Goal: Task Accomplishment & Management: Use online tool/utility

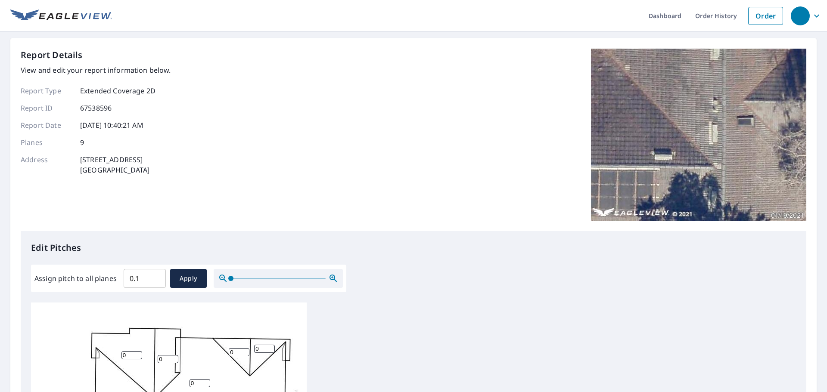
click at [156, 277] on input "0.1" at bounding box center [145, 278] width 42 height 24
click at [156, 277] on input "0.2" at bounding box center [145, 278] width 42 height 24
click at [156, 277] on input "0.3" at bounding box center [145, 278] width 42 height 24
click at [156, 277] on input "0.4" at bounding box center [145, 278] width 42 height 24
click at [156, 277] on input "0.5" at bounding box center [145, 278] width 42 height 24
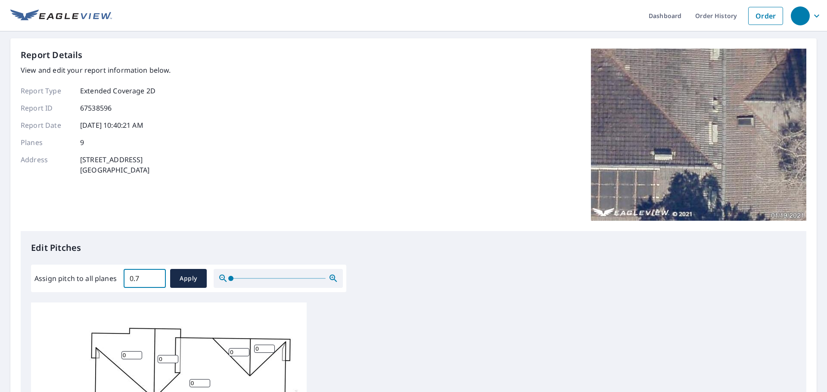
click at [156, 277] on input "0.7" at bounding box center [145, 278] width 42 height 24
drag, startPoint x: 135, startPoint y: 277, endPoint x: 105, endPoint y: 279, distance: 30.2
click at [105, 279] on div "Assign pitch to all planes 0.7 ​ Apply" at bounding box center [188, 278] width 308 height 19
drag, startPoint x: 145, startPoint y: 274, endPoint x: 105, endPoint y: 279, distance: 40.3
click at [105, 279] on div "Assign pitch to all planes 0.7 ​ Apply" at bounding box center [188, 278] width 308 height 19
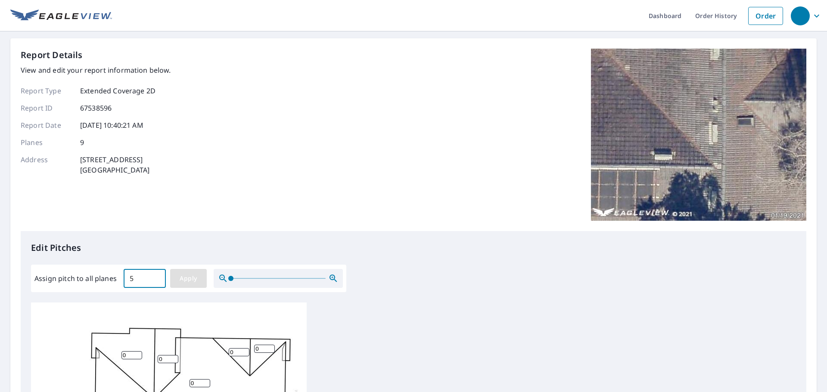
type input "5"
click at [203, 281] on button "Apply" at bounding box center [188, 278] width 37 height 19
type input "5"
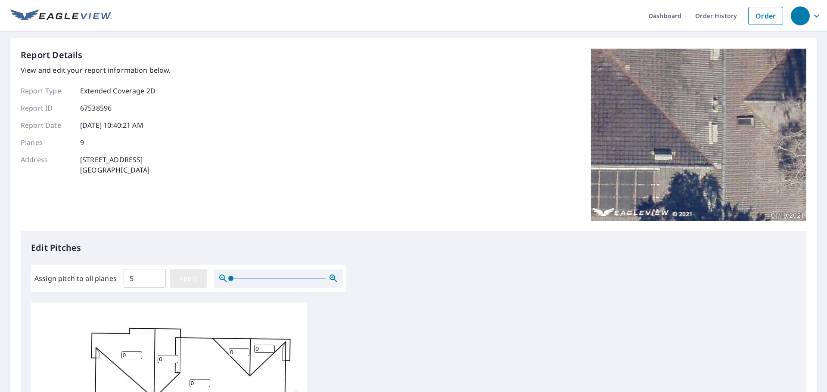
type input "5"
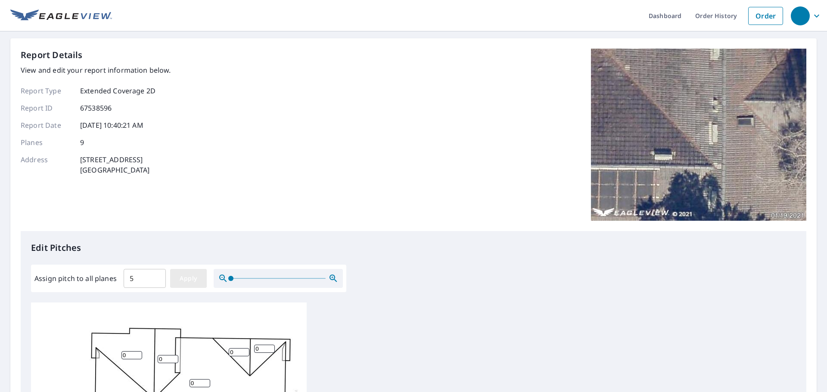
type input "5"
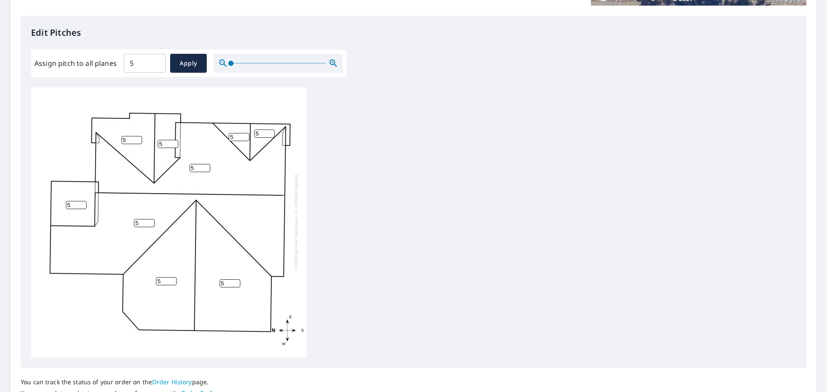
scroll to position [289, 0]
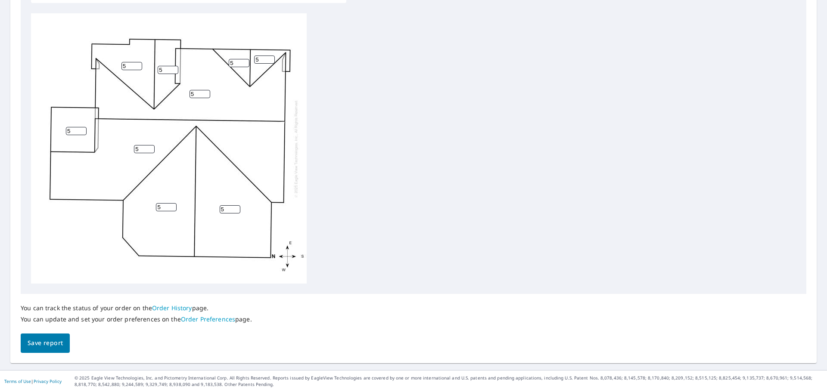
click at [32, 343] on span "Save report" at bounding box center [45, 343] width 35 height 11
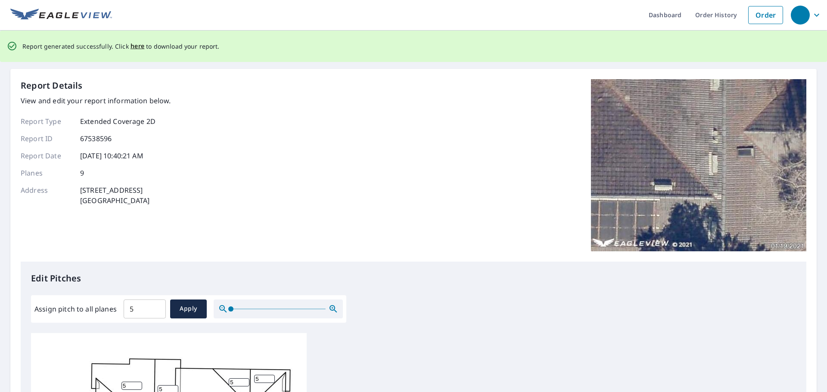
scroll to position [0, 0]
click at [130, 48] on span "here" at bounding box center [137, 47] width 14 height 11
